Goal: Book appointment/travel/reservation

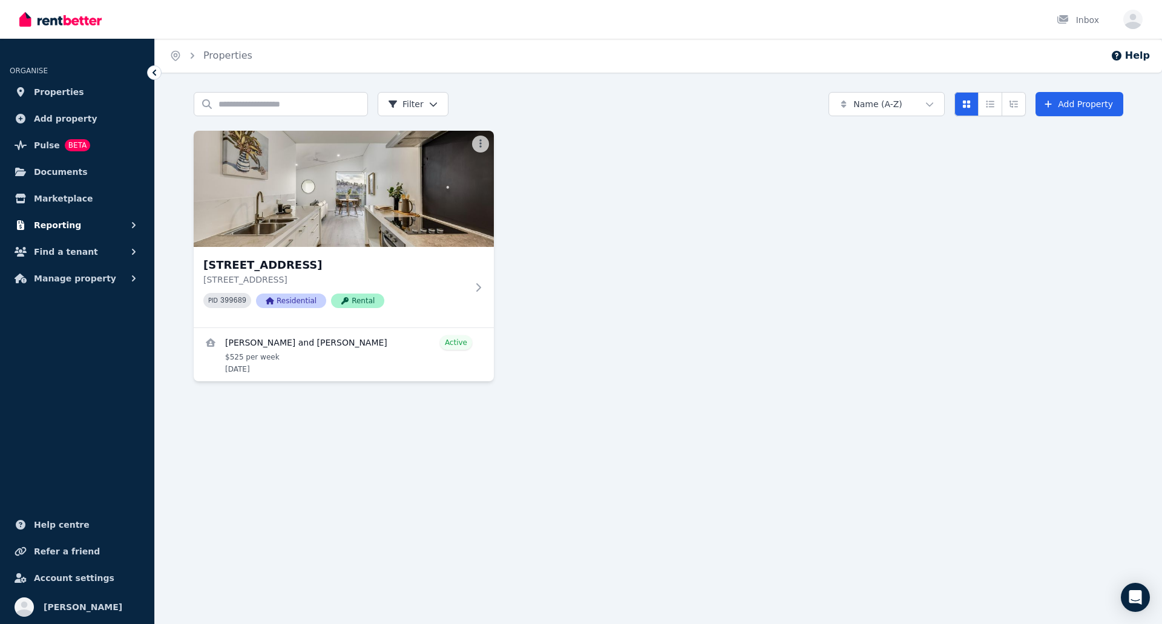
click at [67, 224] on span "Reporting" at bounding box center [57, 225] width 47 height 15
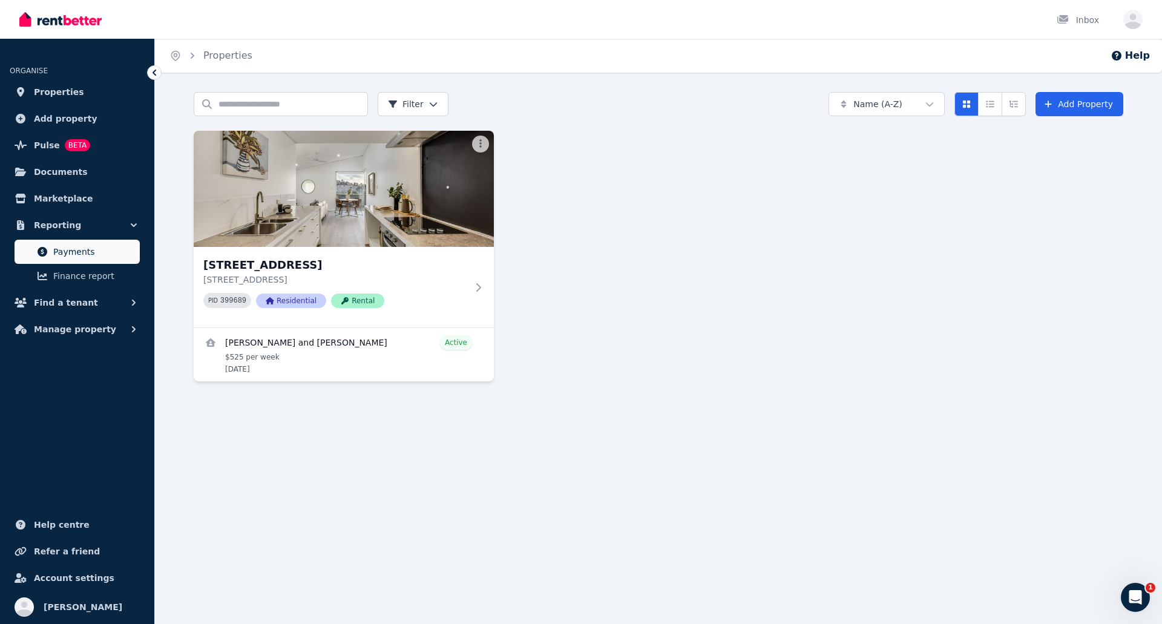
click at [79, 250] on span "Payments" at bounding box center [94, 252] width 82 height 15
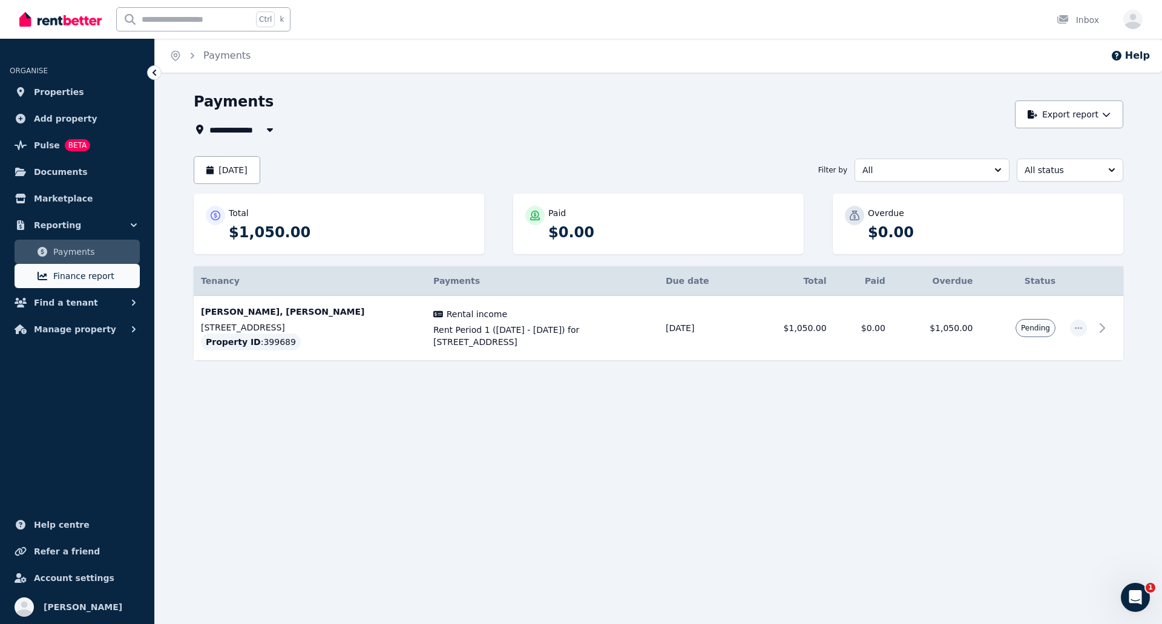
click at [81, 277] on span "Finance report" at bounding box center [94, 276] width 82 height 15
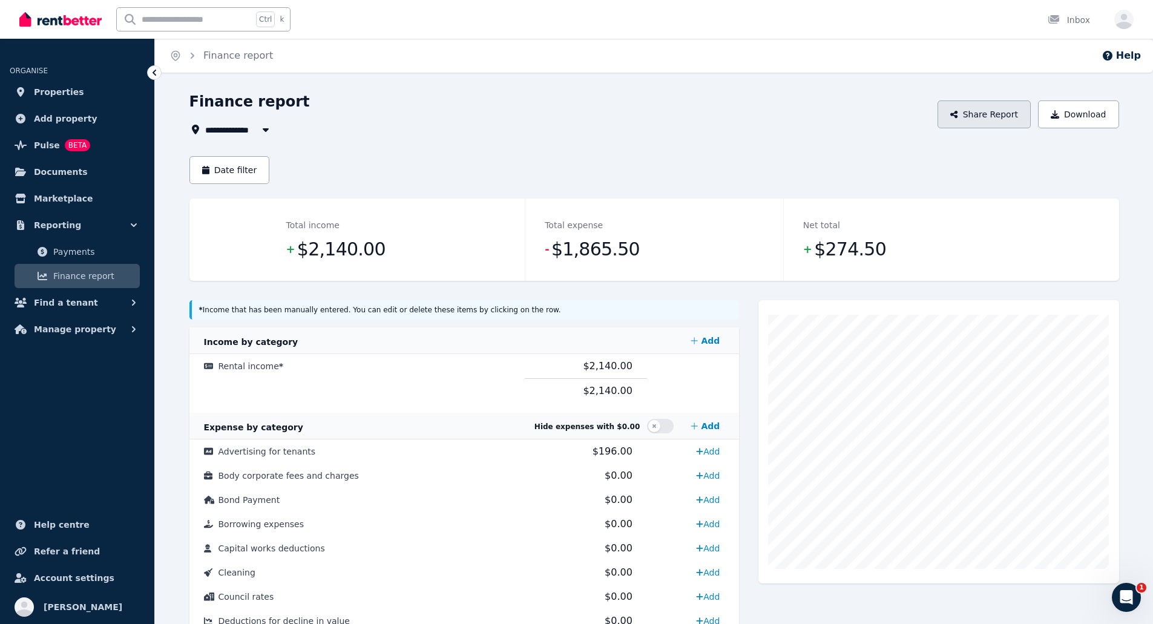
click at [982, 109] on button "Share Report" at bounding box center [983, 114] width 93 height 28
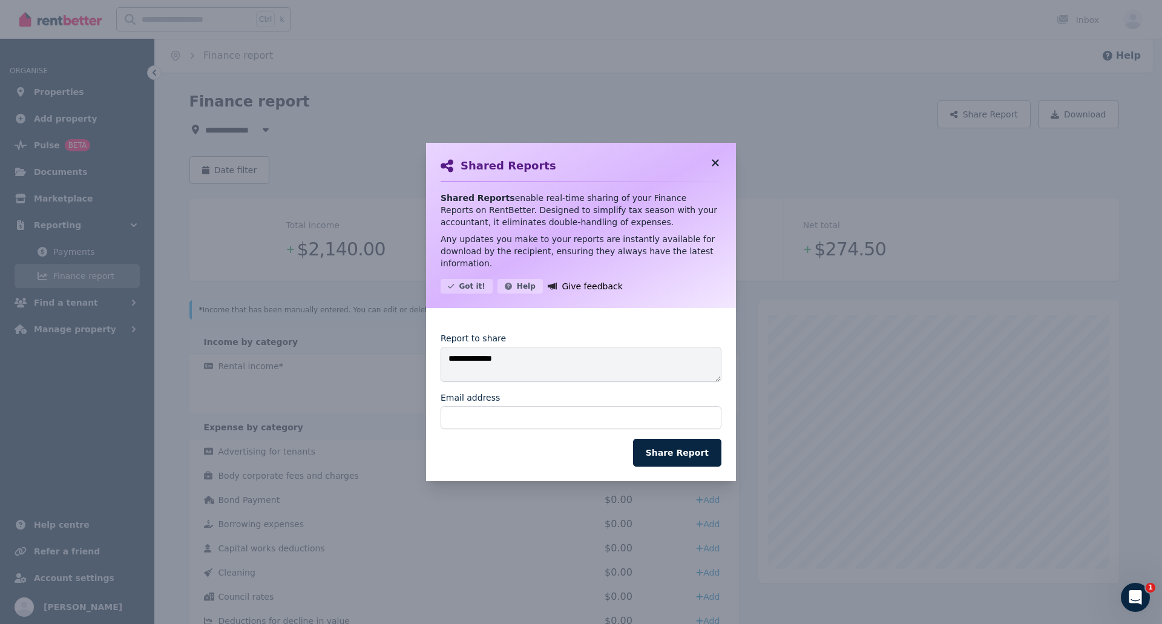
click at [717, 166] on icon at bounding box center [715, 162] width 7 height 7
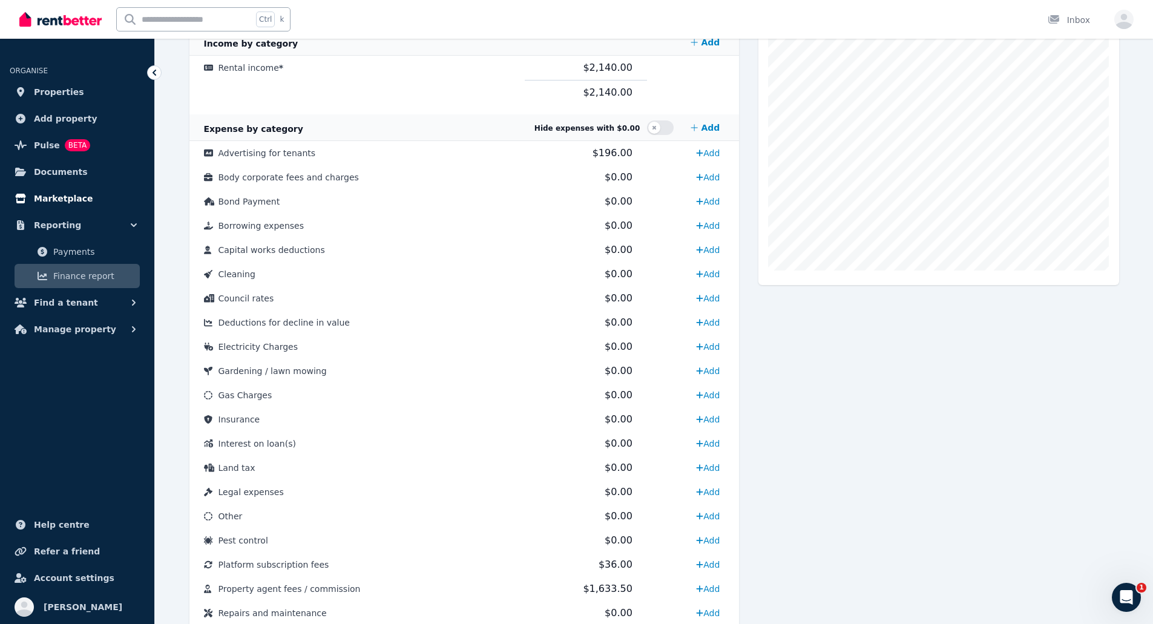
scroll to position [281, 0]
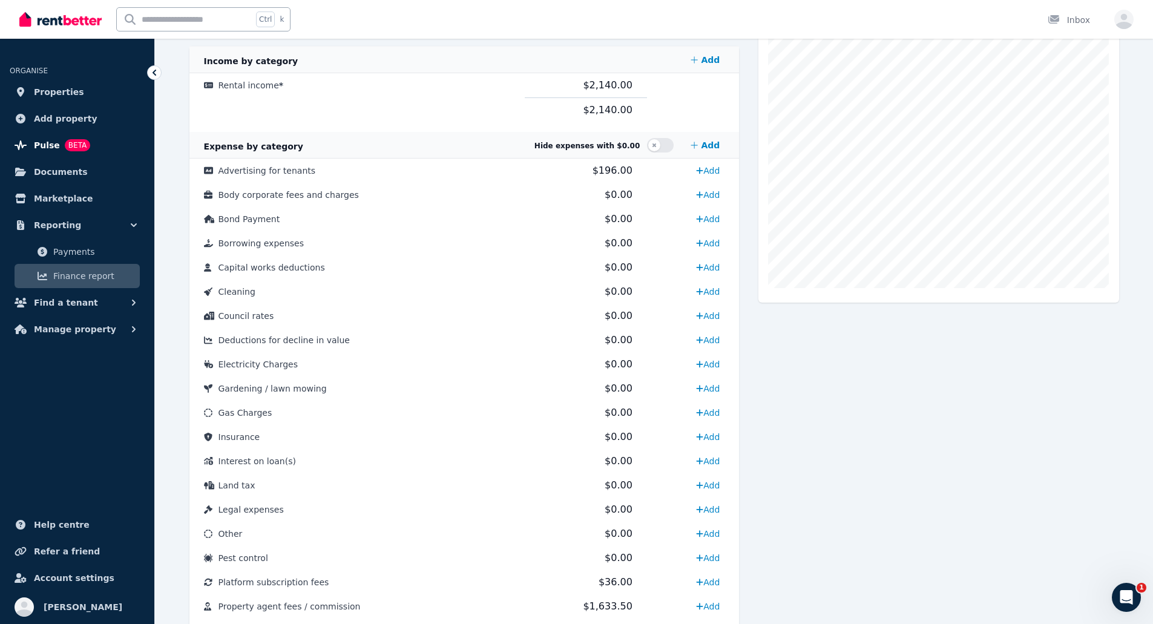
click at [48, 141] on span "Pulse" at bounding box center [47, 145] width 26 height 15
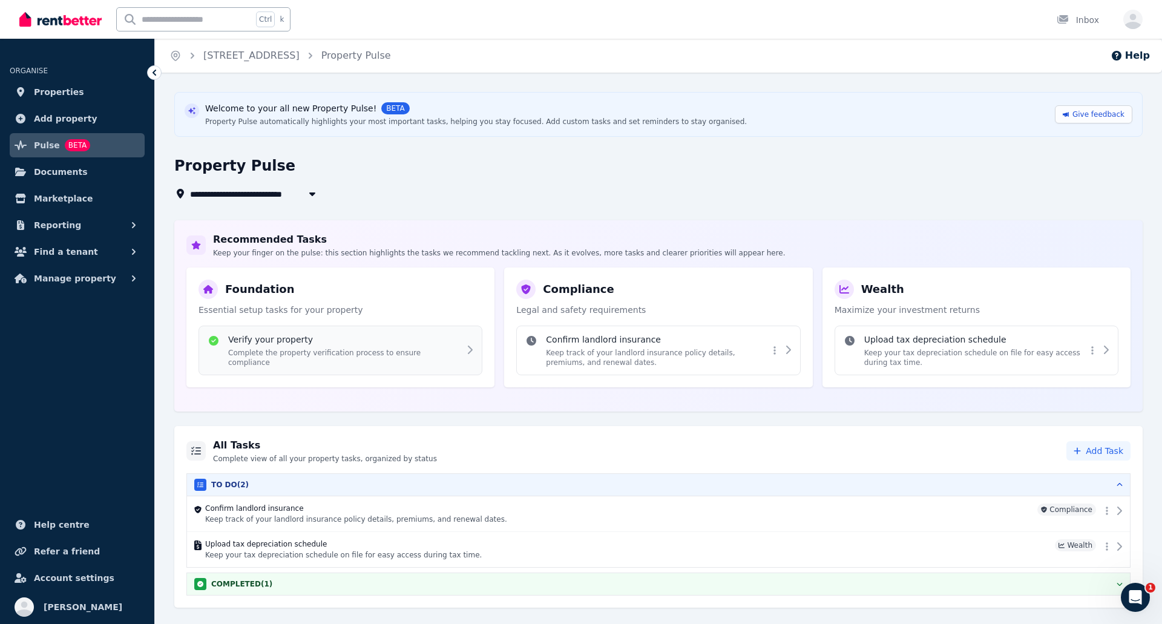
click at [456, 348] on div "Verify your property Complete the property verification process to ensure compl…" at bounding box center [351, 350] width 246 height 34
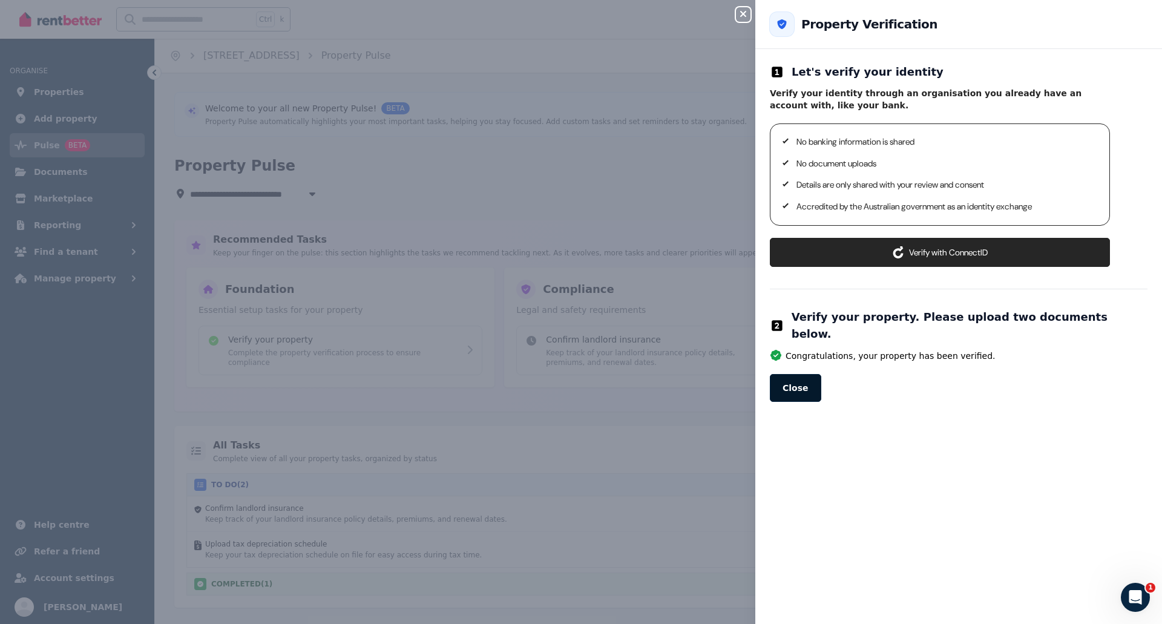
click at [801, 383] on button "Close" at bounding box center [795, 388] width 51 height 28
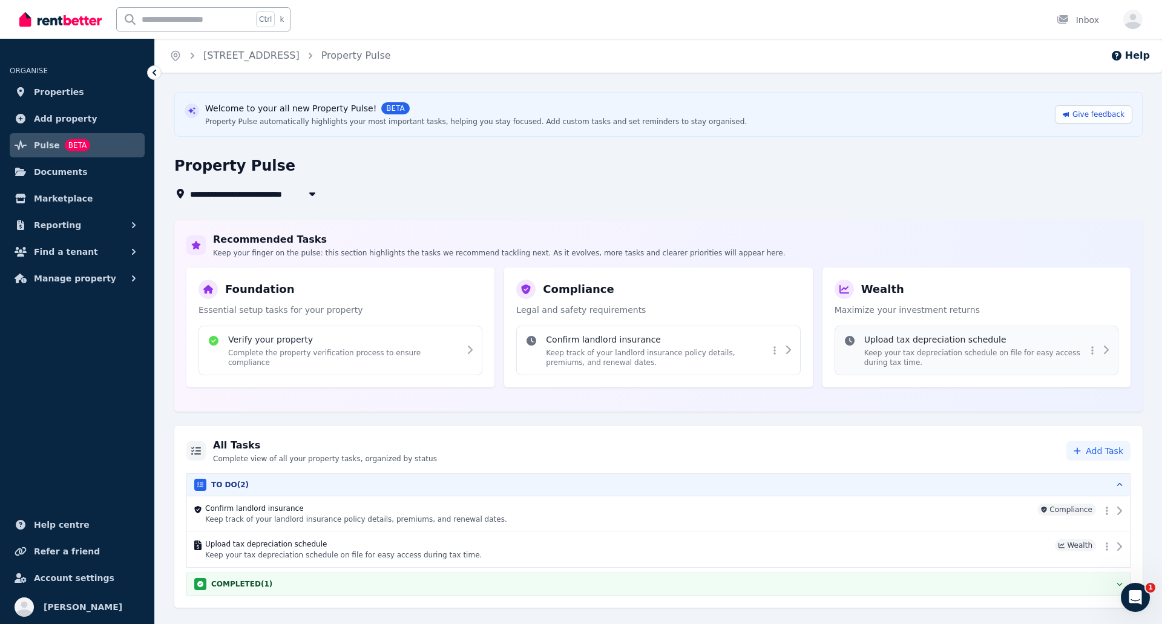
click at [913, 339] on h4 "Upload tax depreciation schedule" at bounding box center [975, 339] width 222 height 12
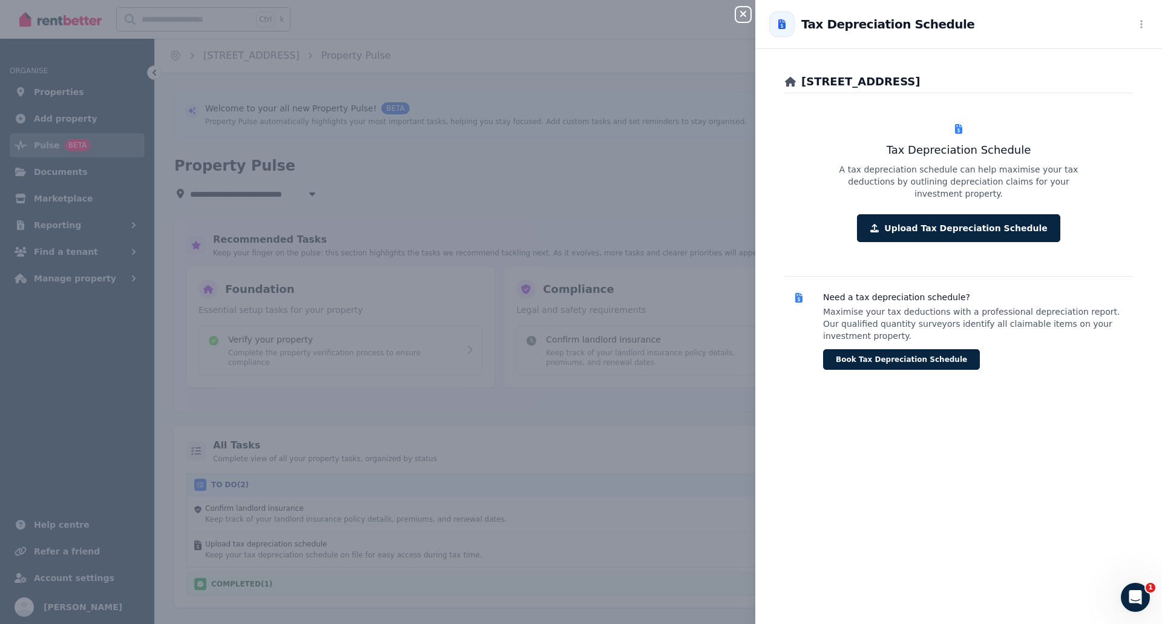
click at [936, 489] on div "[STREET_ADDRESS] Tax Depreciation Schedule A tax depreciation schedule can help…" at bounding box center [958, 344] width 407 height 560
click at [716, 178] on div "Close panel Back to Tax Depreciation Schedule [STREET_ADDRESS] Tax Depreciation…" at bounding box center [581, 312] width 1162 height 624
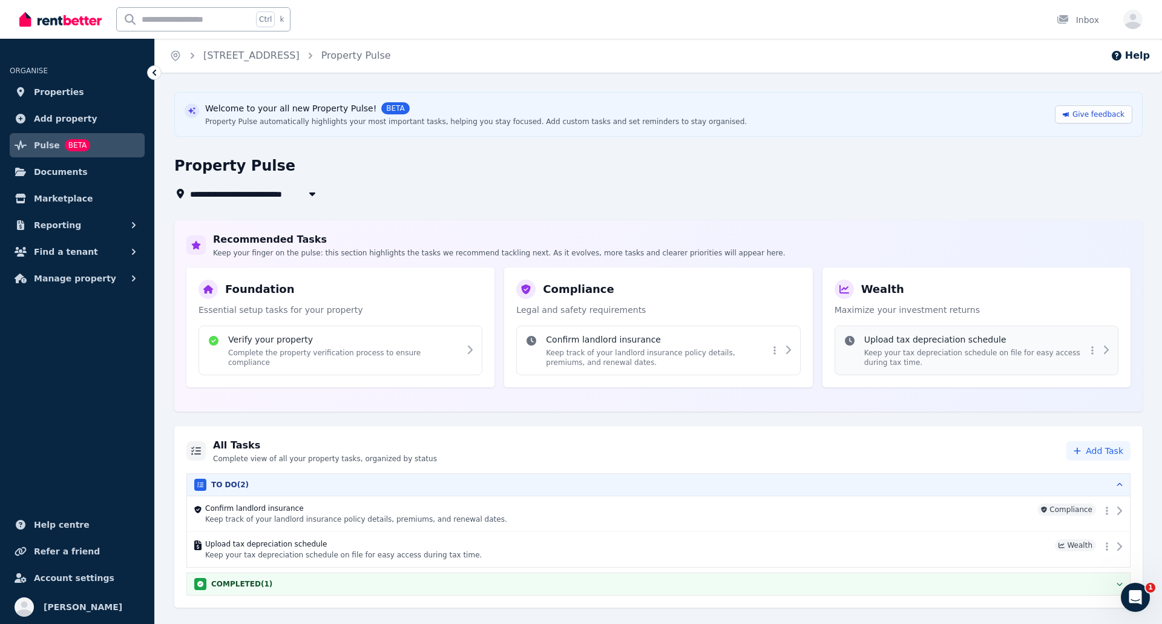
click at [1020, 353] on p "Keep your tax depreciation schedule on file for easy access during tax time." at bounding box center [975, 357] width 222 height 19
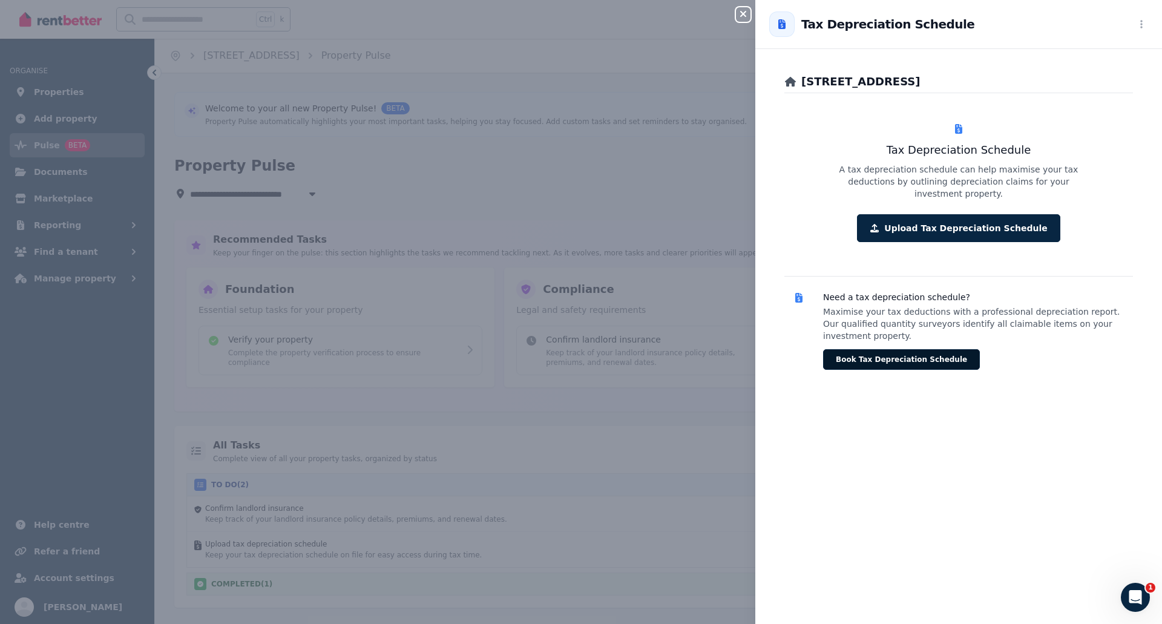
click at [917, 349] on button "Book Tax Depreciation Schedule" at bounding box center [901, 359] width 157 height 21
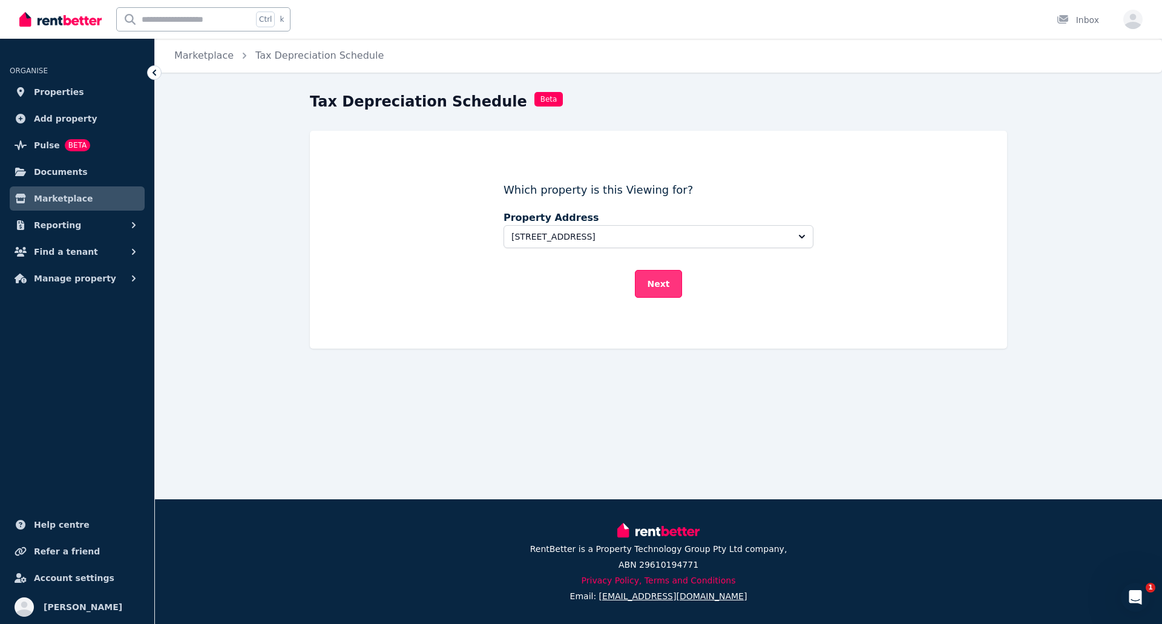
click at [662, 286] on button "Next" at bounding box center [659, 284] width 48 height 28
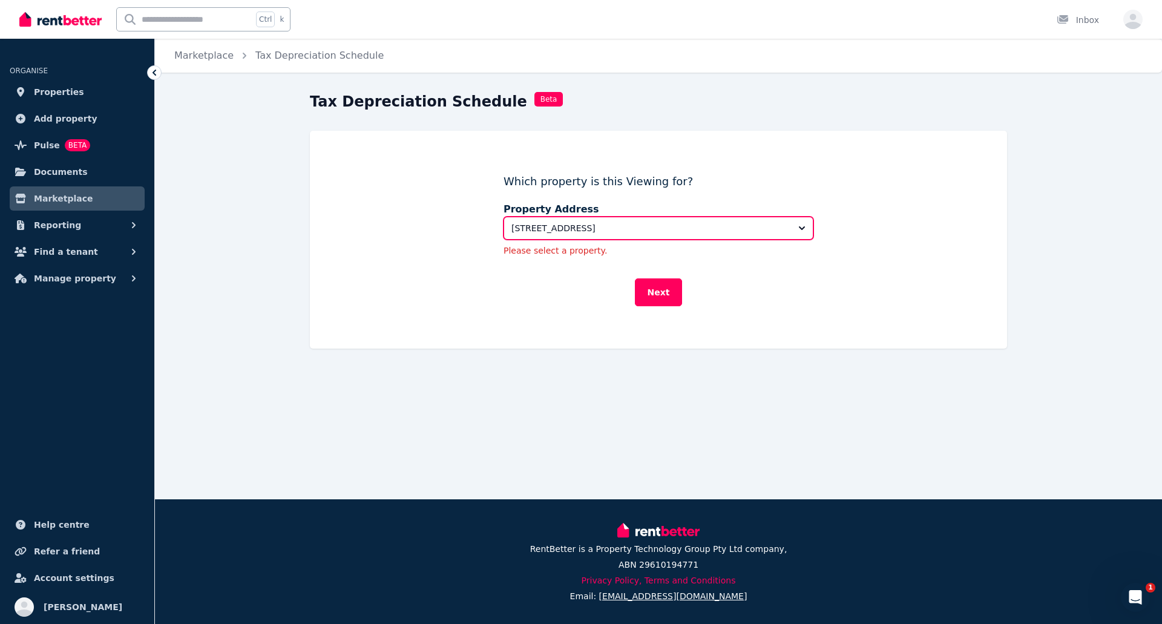
click at [603, 223] on span "[STREET_ADDRESS]" at bounding box center [649, 228] width 277 height 12
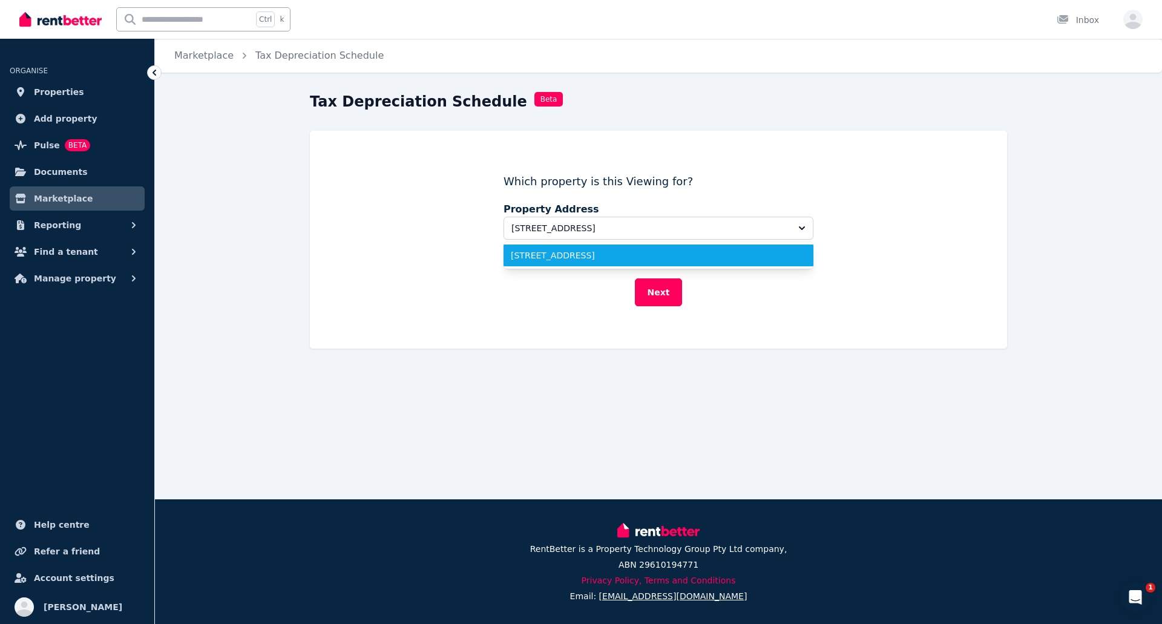
click at [581, 266] on li "[STREET_ADDRESS]" at bounding box center [659, 256] width 310 height 22
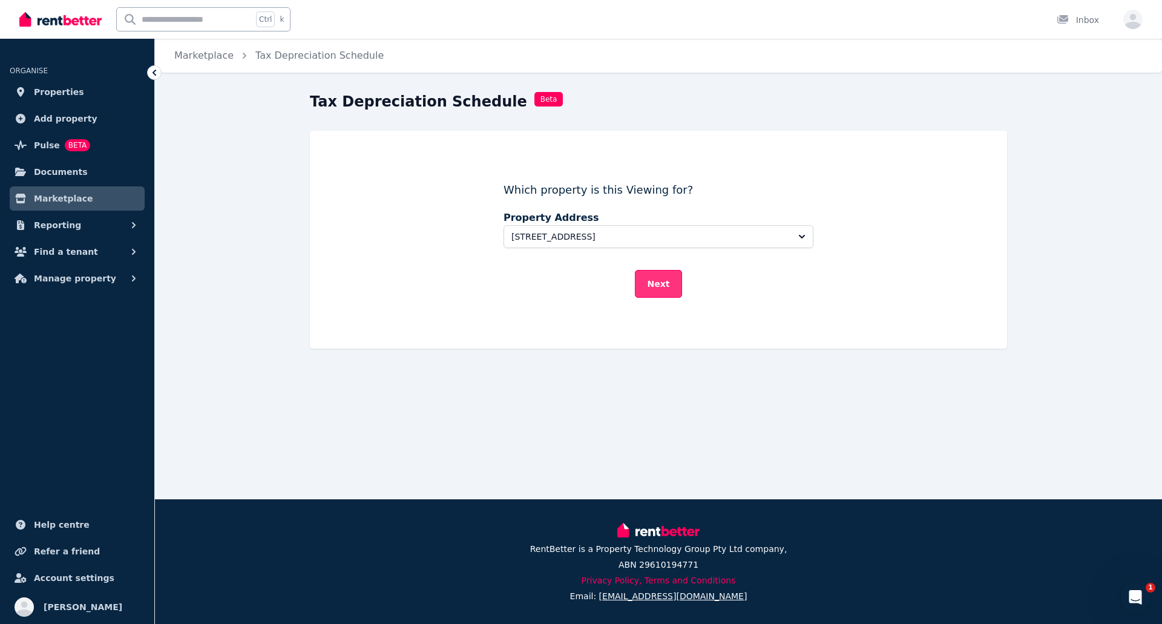
click at [663, 287] on button "Next" at bounding box center [659, 284] width 48 height 28
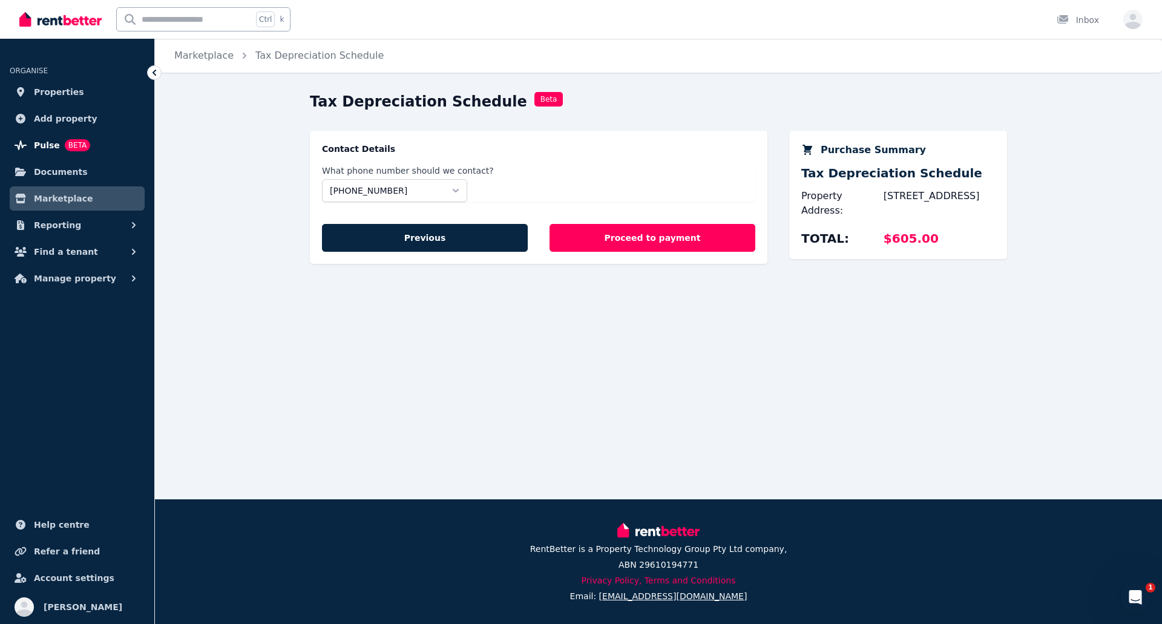
click at [36, 143] on span "Pulse" at bounding box center [47, 145] width 26 height 15
